Goal: Information Seeking & Learning: Learn about a topic

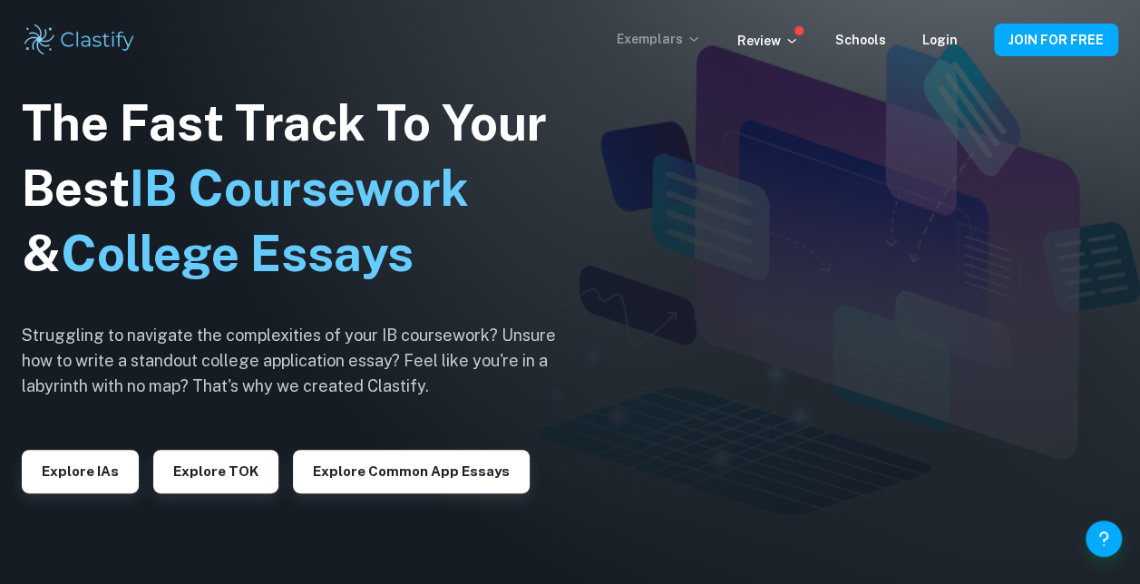
click at [653, 44] on p "Exemplars" at bounding box center [659, 39] width 84 height 20
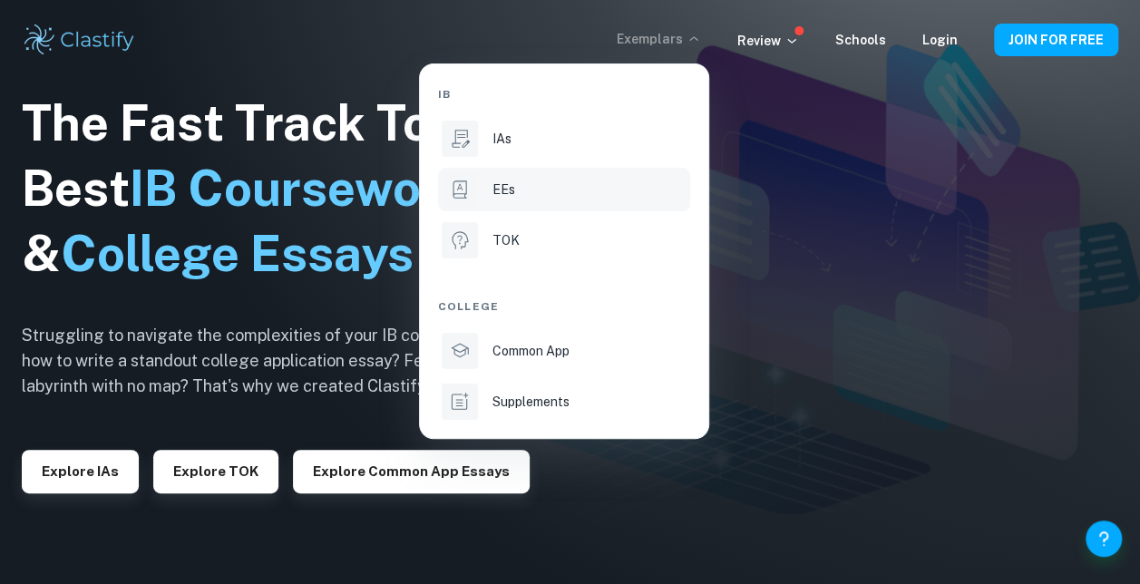
click at [611, 190] on div "EEs" at bounding box center [590, 190] width 194 height 20
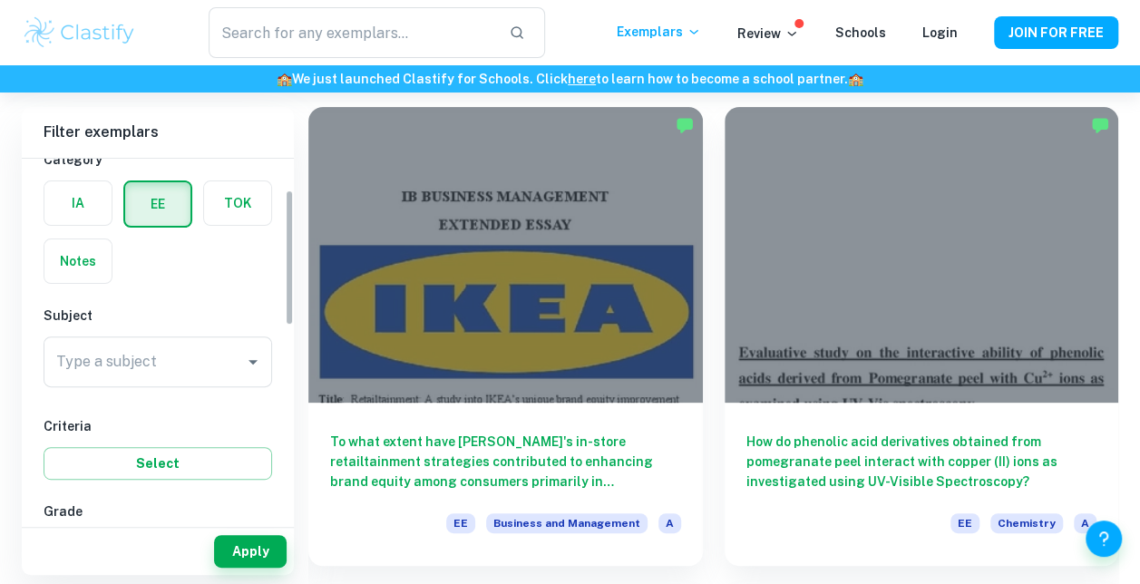
scroll to position [91, 0]
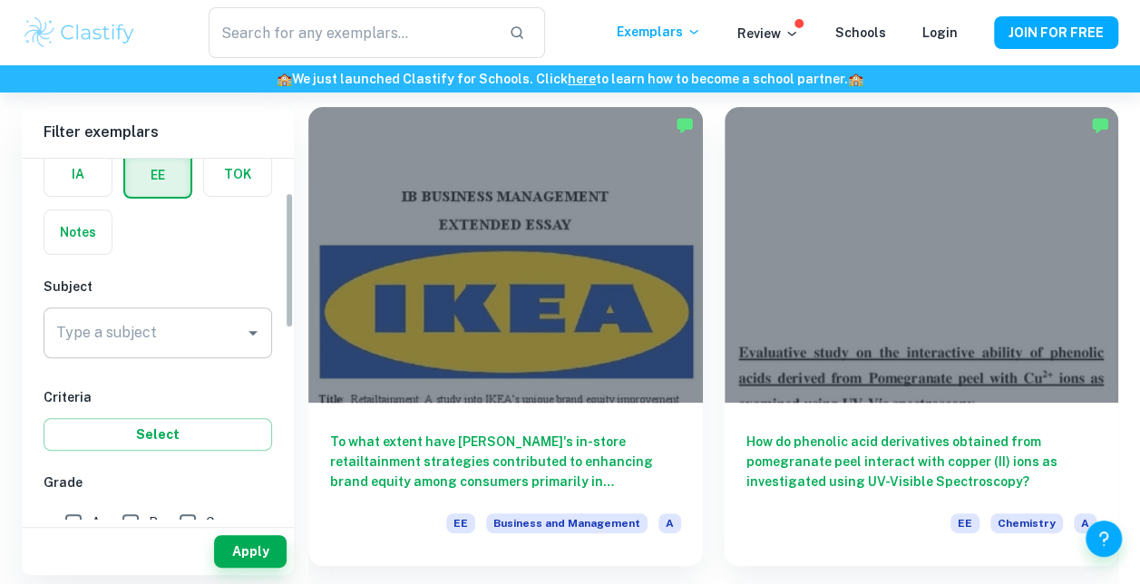
click at [156, 331] on input "Type a subject" at bounding box center [144, 333] width 185 height 34
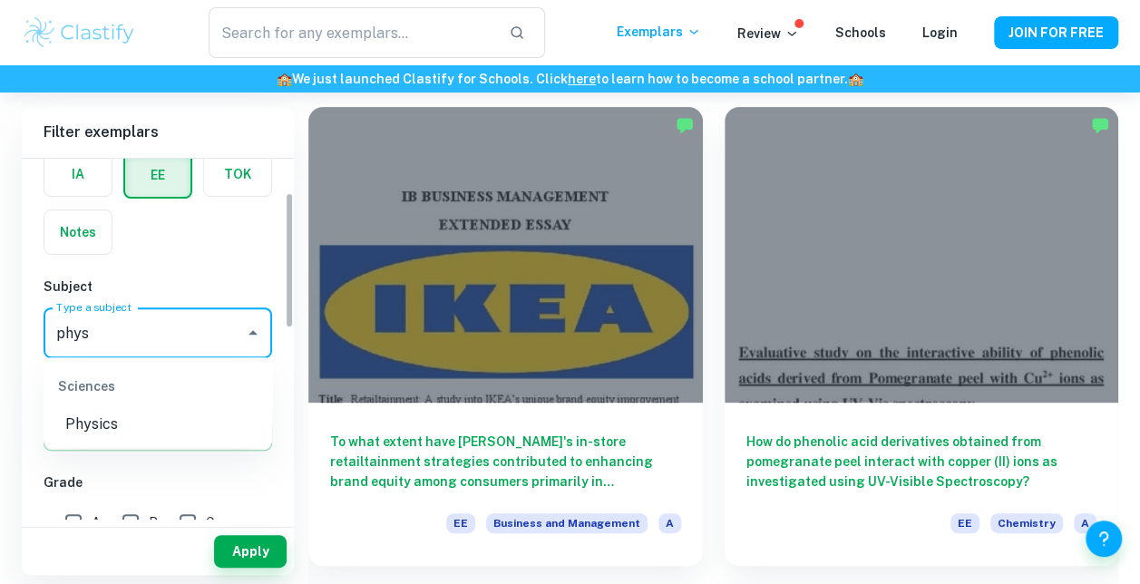
click at [227, 432] on li "Physics" at bounding box center [158, 424] width 229 height 33
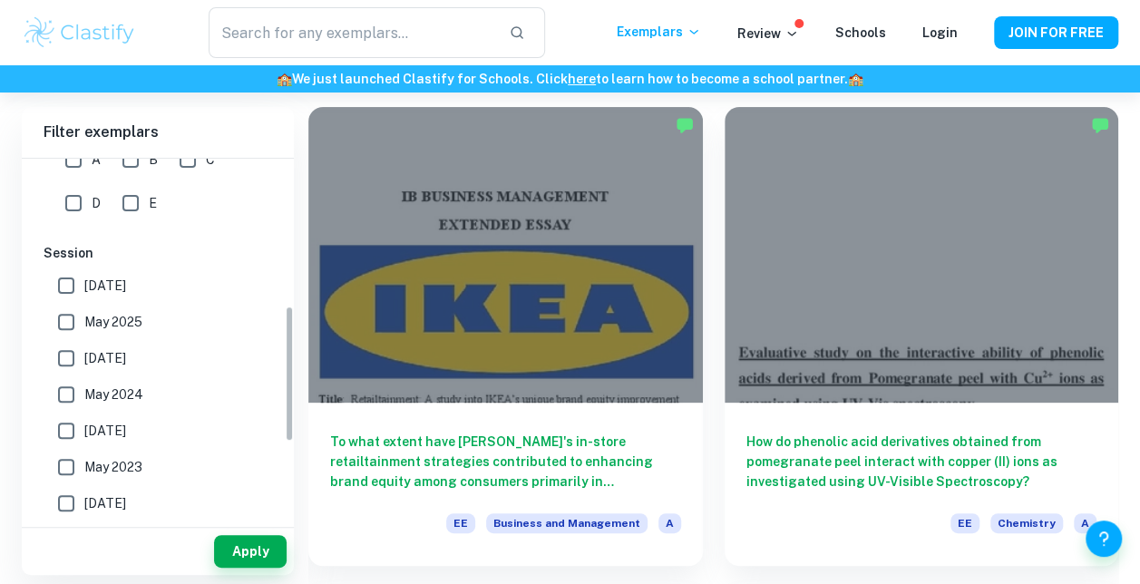
scroll to position [363, 0]
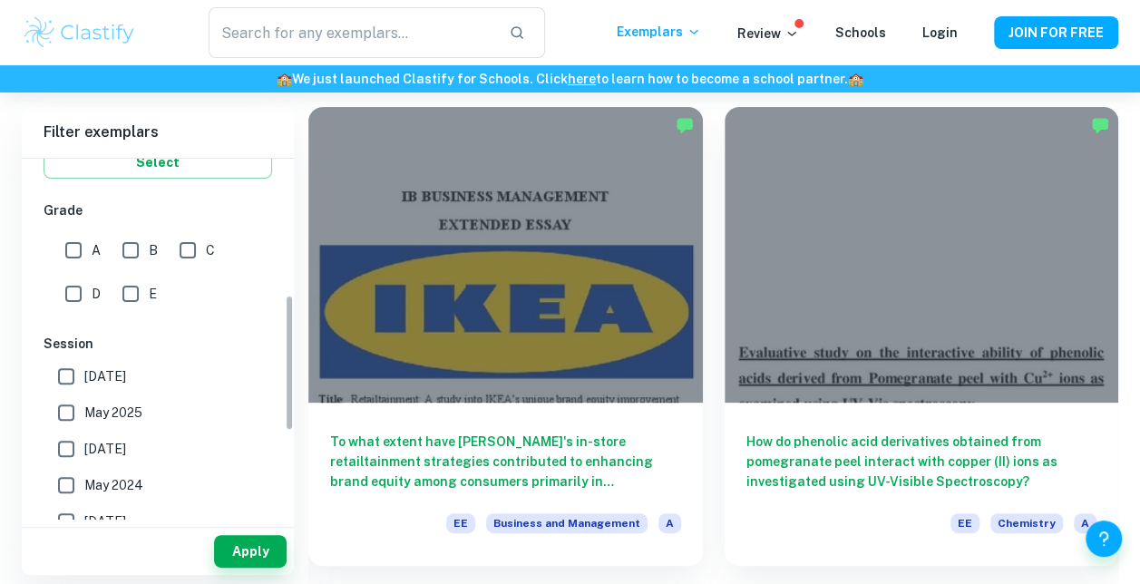
type input "Physics"
click at [73, 245] on input "A" at bounding box center [73, 250] width 36 height 36
checkbox input "true"
click at [250, 551] on button "Apply" at bounding box center [250, 551] width 73 height 33
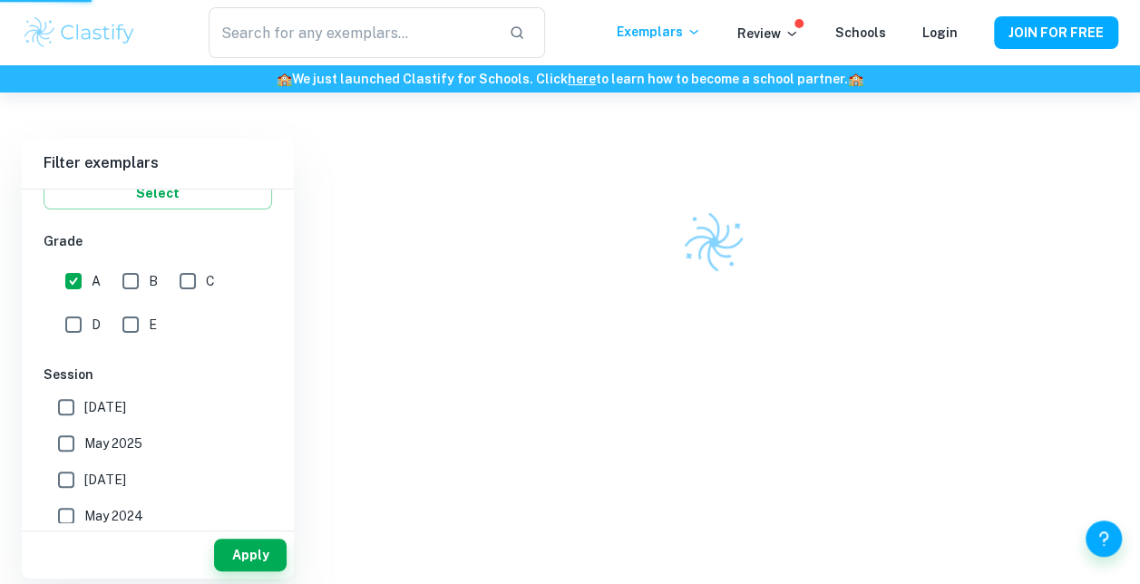
scroll to position [93, 0]
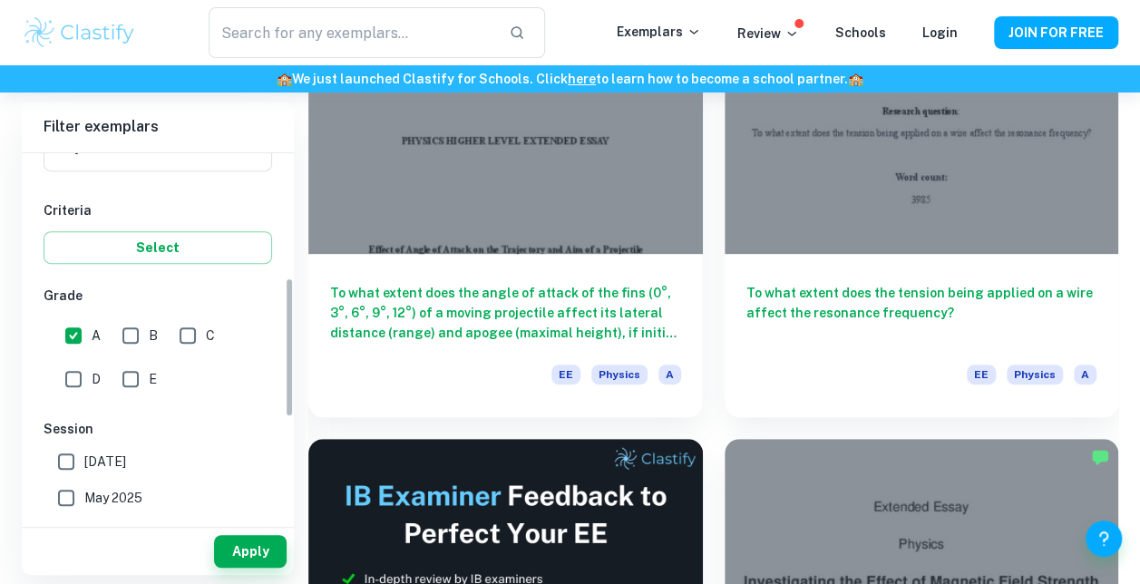
scroll to position [454, 0]
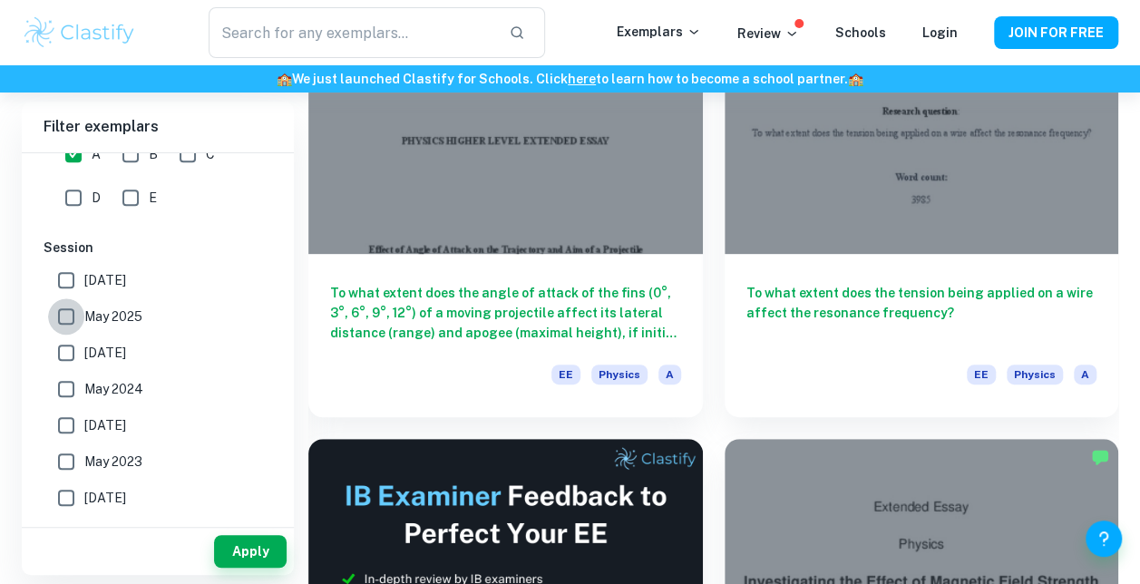
click at [63, 314] on input "May 2025" at bounding box center [66, 316] width 36 height 36
checkbox input "true"
click at [63, 281] on input "[DATE]" at bounding box center [66, 280] width 36 height 36
checkbox input "true"
click at [241, 551] on button "Apply" at bounding box center [250, 551] width 73 height 33
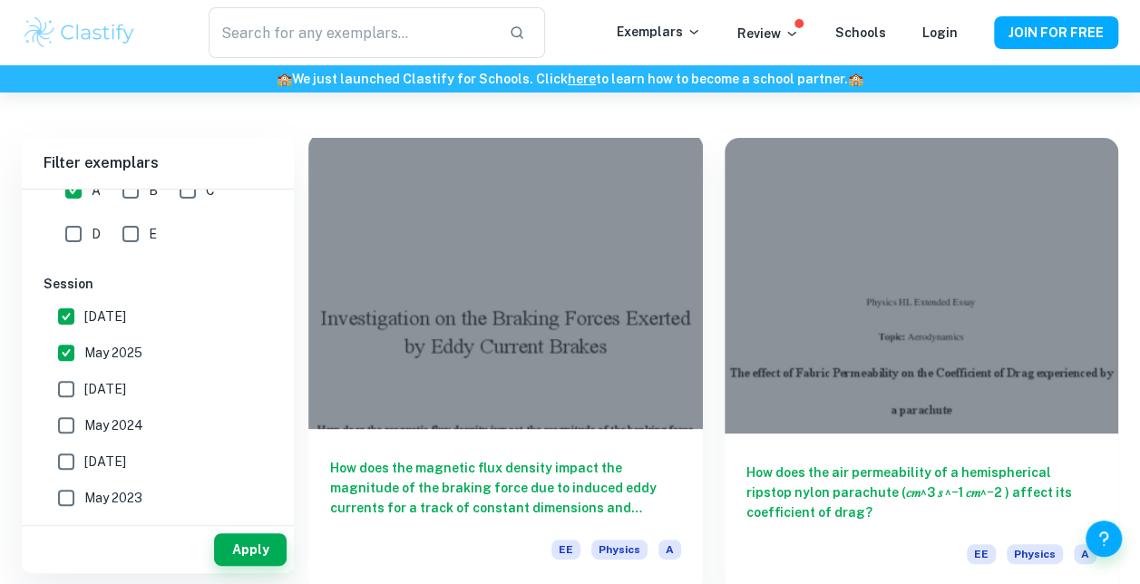
scroll to position [91, 0]
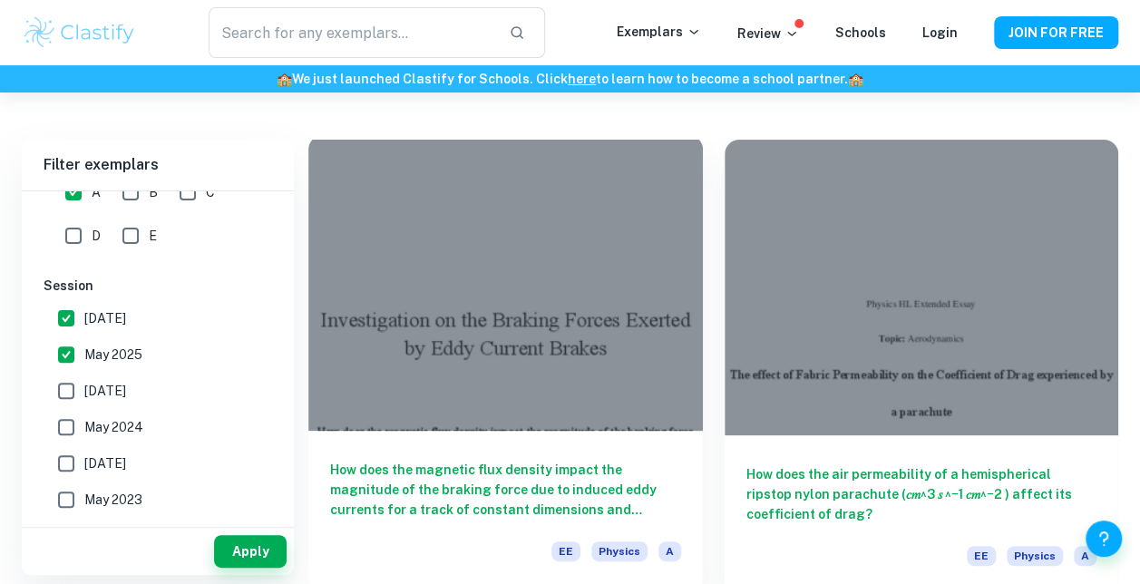
click at [476, 482] on h6 "How does the magnetic flux density impact the magnitude of the braking force du…" at bounding box center [505, 490] width 351 height 60
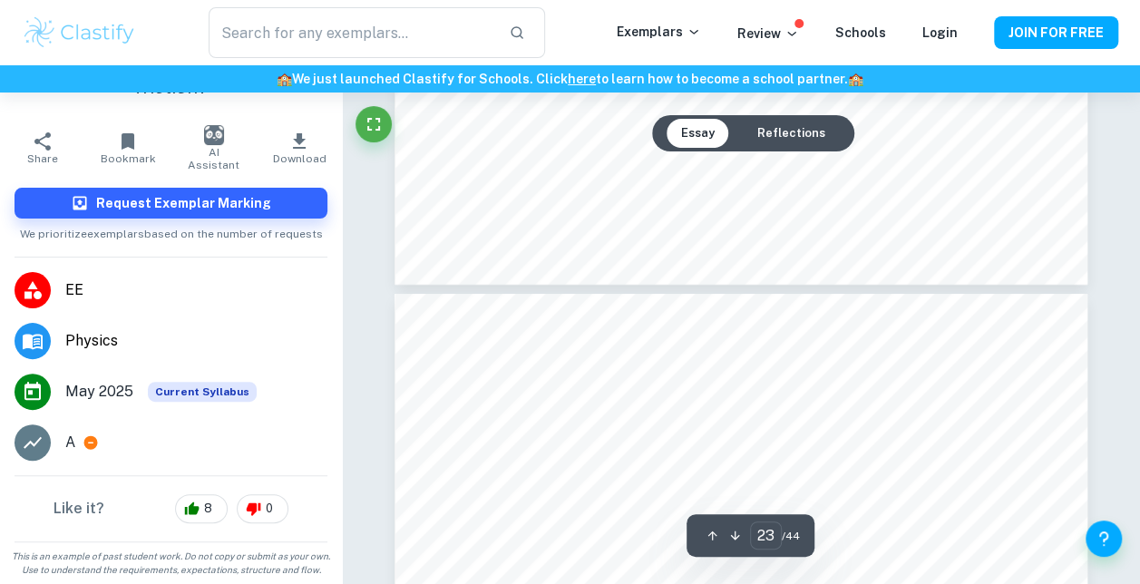
type input "22"
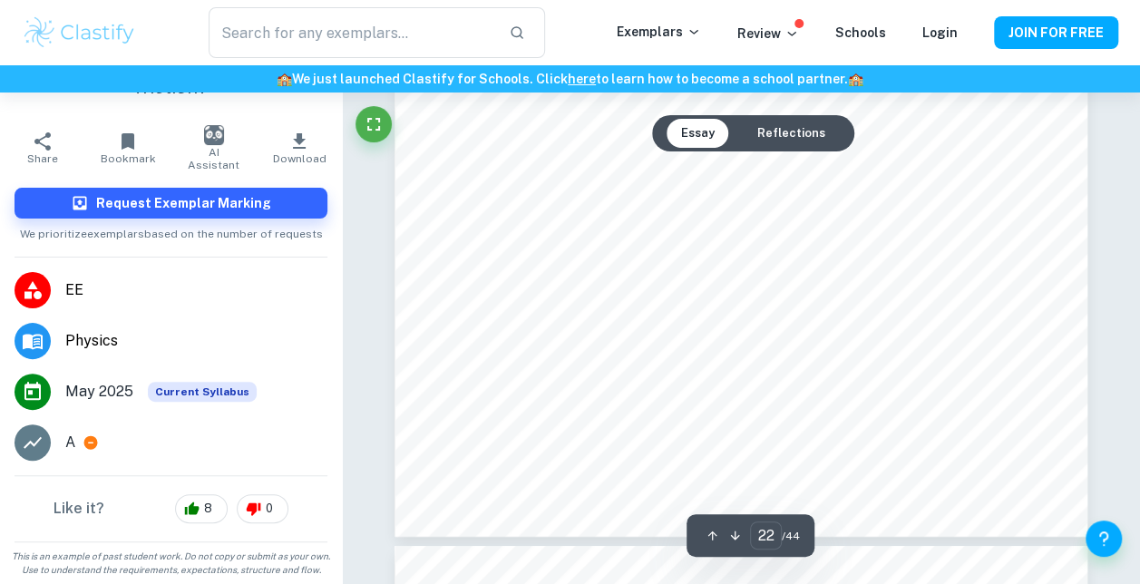
scroll to position [20004, 0]
